Goal: Answer question/provide support: Share knowledge or assist other users

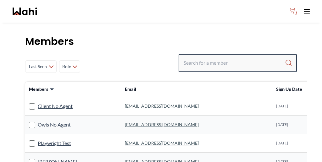
click at [240, 57] on input "Search input" at bounding box center [234, 62] width 101 height 11
paste input "Tahshin Jaigirder"
type input "Tahshin Jaigirder"
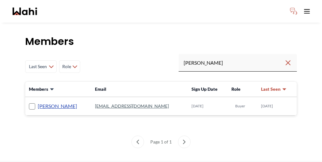
click at [42, 102] on link "Tahshin Jaigirder" at bounding box center [57, 106] width 39 height 8
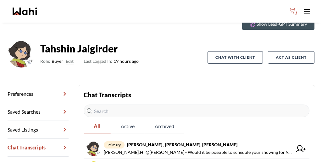
scroll to position [30, 0]
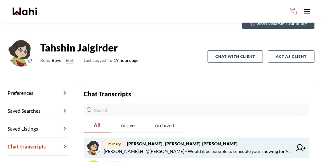
click at [153, 148] on span "Faraz Azam : Hi @Tahshin Jaigirder - Would it be possible to schedule your show…" at bounding box center [198, 152] width 189 height 8
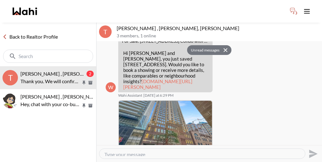
scroll to position [496, 0]
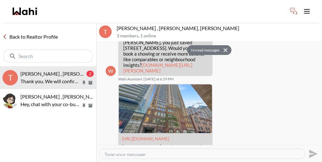
click at [21, 33] on link "Back to Realtor Profile" at bounding box center [30, 37] width 60 height 8
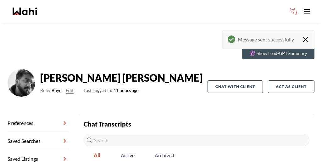
scroll to position [36, 0]
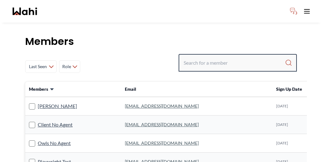
click at [232, 57] on input "Search input" at bounding box center [234, 62] width 101 height 11
paste input "Weaam Hassan"
type input "Weaam Hassan"
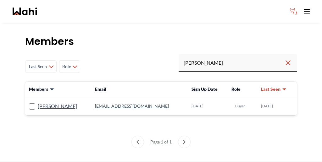
click at [35, 102] on label "Weaam Hassan" at bounding box center [53, 106] width 48 height 8
click at [29, 102] on input "Weaam Hassan" at bounding box center [29, 104] width 0 height 4
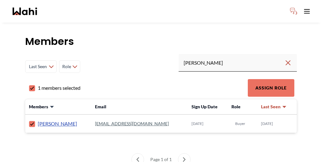
click at [45, 120] on link "Weaam Hassan" at bounding box center [57, 124] width 39 height 8
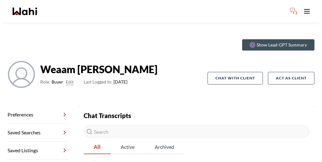
scroll to position [7, 0]
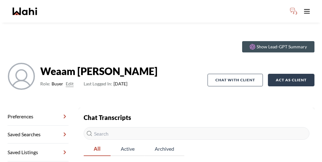
click at [290, 74] on button "Act as Client" at bounding box center [291, 80] width 47 height 13
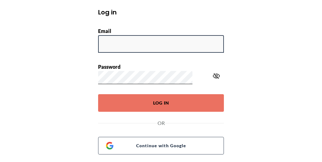
click at [149, 52] on input "Email" at bounding box center [161, 44] width 126 height 18
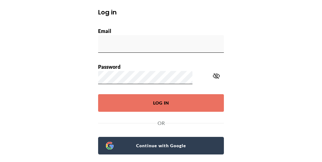
click at [155, 141] on span "Continue with Google" at bounding box center [164, 145] width 102 height 9
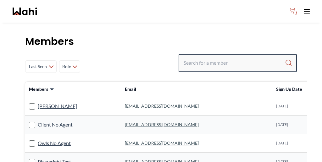
click at [252, 57] on input "Search input" at bounding box center [234, 62] width 101 height 11
paste input "Tanya Fita"
type input "Tanya Fita"
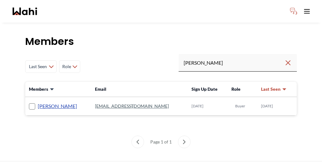
click at [40, 102] on link "Tanya Fita" at bounding box center [57, 106] width 39 height 8
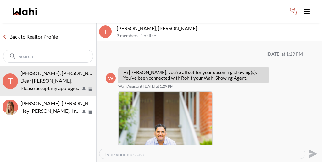
scroll to position [550, 0]
